Goal: Transaction & Acquisition: Purchase product/service

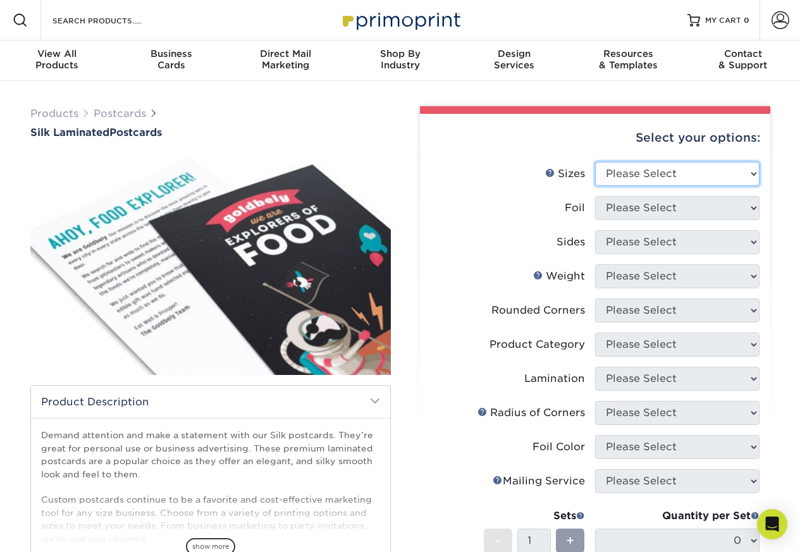
click at [724, 173] on select "Please Select 2" x 4" 2" x 6" 2" x 8" 3" x 5" 3.5" x 3.5" 3.5" x 4" 3.5" x 8.5"…" at bounding box center [677, 174] width 164 height 24
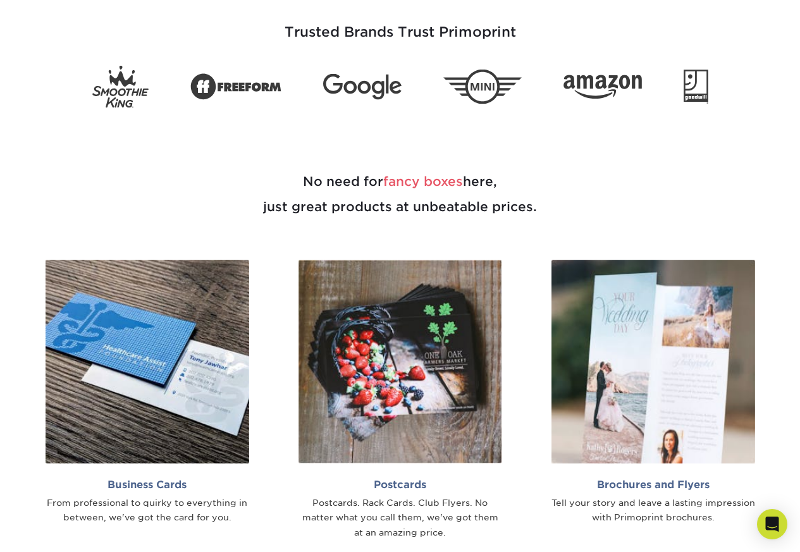
scroll to position [531, 0]
